Goal: Transaction & Acquisition: Purchase product/service

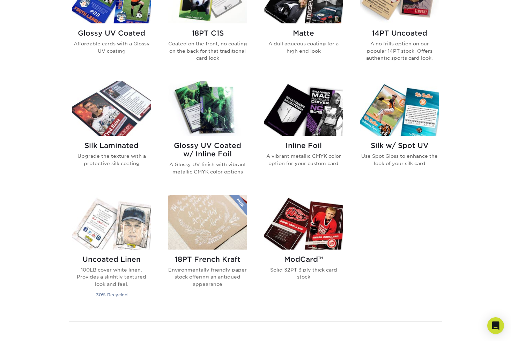
scroll to position [349, 0]
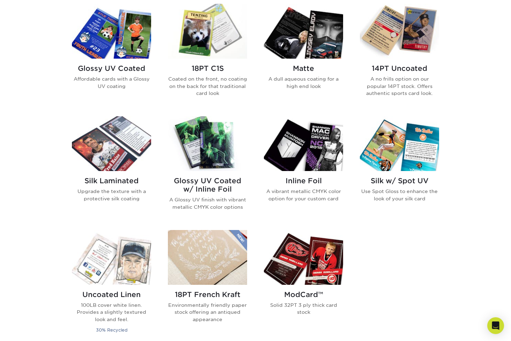
click at [285, 162] on img at bounding box center [303, 143] width 79 height 55
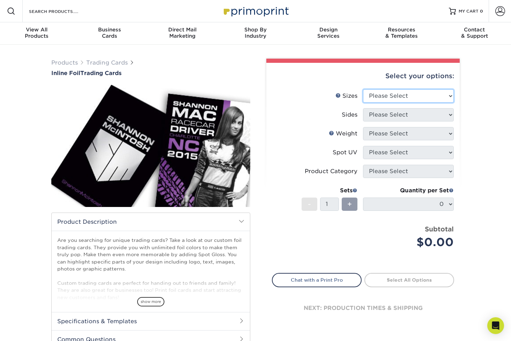
click at [388, 90] on select "Please Select 2.5" x 3.5"" at bounding box center [408, 95] width 91 height 13
click at [391, 86] on div "Select your options:" at bounding box center [363, 76] width 182 height 27
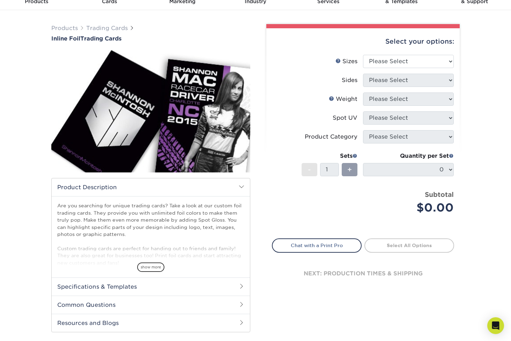
scroll to position [35, 0]
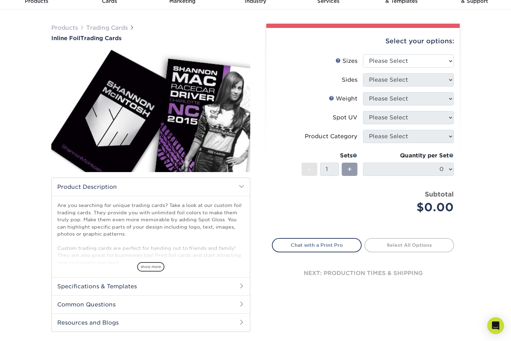
drag, startPoint x: 130, startPoint y: 309, endPoint x: 128, endPoint y: 304, distance: 5.6
click at [130, 307] on h2 "Common Questions" at bounding box center [151, 304] width 198 height 18
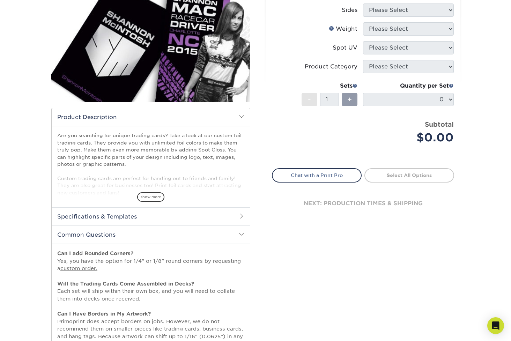
scroll to position [0, 0]
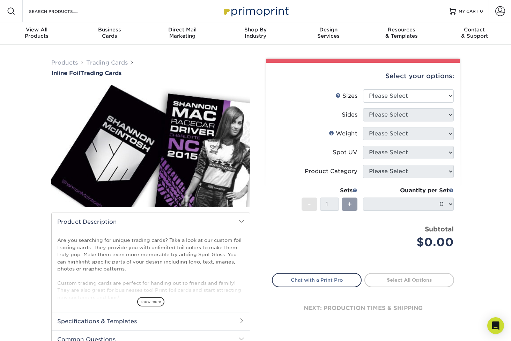
click at [441, 84] on div "Select your options:" at bounding box center [363, 76] width 182 height 27
click at [444, 89] on select "Please Select 2.5" x 3.5"" at bounding box center [408, 95] width 91 height 13
select select "2.50x3.50"
click at [363, 89] on select "Please Select 2.5" x 3.5"" at bounding box center [408, 95] width 91 height 13
click at [435, 117] on select "Please Select Print Both Sides - Foil Back Only Print Both Sides - Foil Both Si…" at bounding box center [408, 114] width 91 height 13
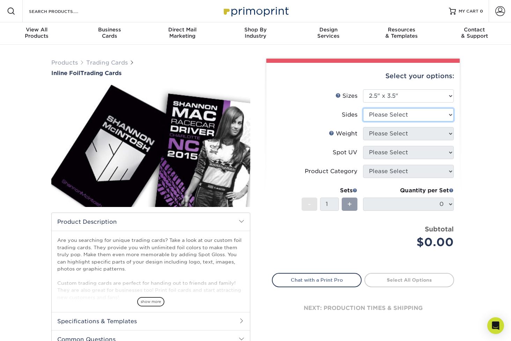
select select "34527644-b4fd-4ffb-9092-1318eefcd9d9"
click at [363, 108] on select "Please Select Print Both Sides - Foil Back Only Print Both Sides - Foil Both Si…" at bounding box center [408, 114] width 91 height 13
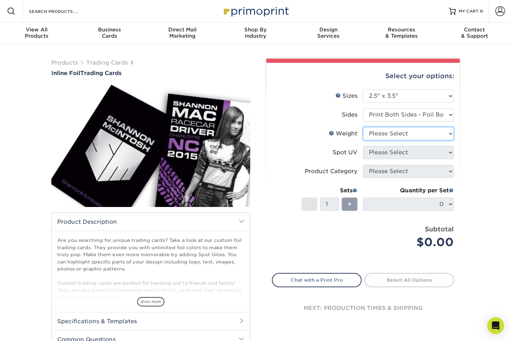
click at [442, 132] on select "Please Select 16PT" at bounding box center [408, 133] width 91 height 13
select select "16PT"
click at [363, 127] on select "Please Select 16PT" at bounding box center [408, 133] width 91 height 13
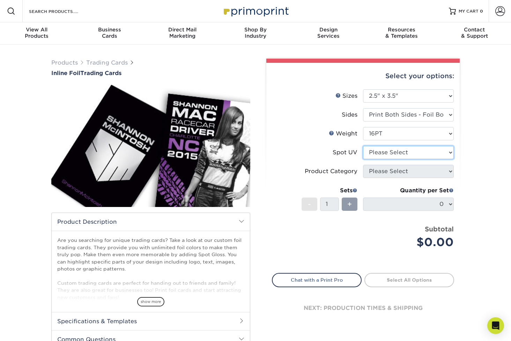
click at [440, 153] on select "Please Select No Spot UV Front and Back (Both Sides) Front Only Back Only" at bounding box center [408, 152] width 91 height 13
select select "1"
click at [363, 146] on select "Please Select No Spot UV Front and Back (Both Sides) Front Only Back Only" at bounding box center [408, 152] width 91 height 13
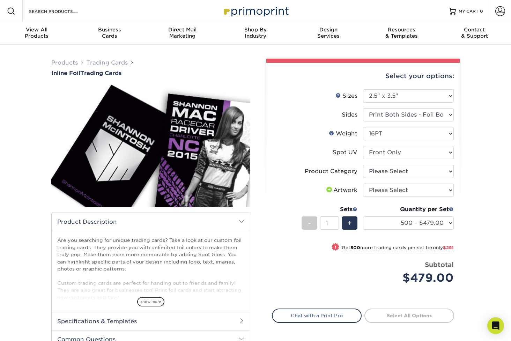
click at [434, 231] on div "Quantity per Set 500 – $479.00 1000 – $760.00 2500 – $1104.00 5000 – $1565.00 (…" at bounding box center [408, 221] width 91 height 32
click at [430, 218] on select "500 – $479.00 1000 – $760.00 2500 – $1104.00 5000 – $1565.00" at bounding box center [408, 223] width 91 height 13
click at [428, 221] on select "500 – $479.00 1000 – $760.00 2500 – $1104.00 5000 – $1565.00" at bounding box center [408, 223] width 91 height 13
click at [415, 190] on select "Please Select I will upload files I need a design - $100" at bounding box center [408, 190] width 91 height 13
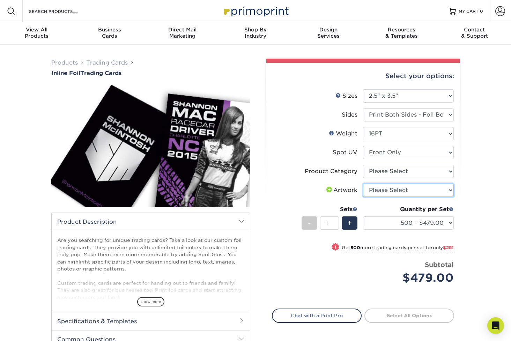
click at [415, 190] on select "Please Select I will upload files I need a design - $100" at bounding box center [408, 190] width 91 height 13
click at [373, 190] on select "Please Select I will upload files I need a design - $100" at bounding box center [408, 190] width 91 height 13
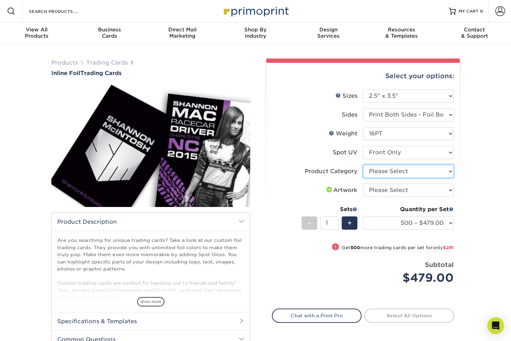
click at [392, 177] on select "Please Select Trading Cards" at bounding box center [408, 171] width 91 height 13
